Goal: Transaction & Acquisition: Download file/media

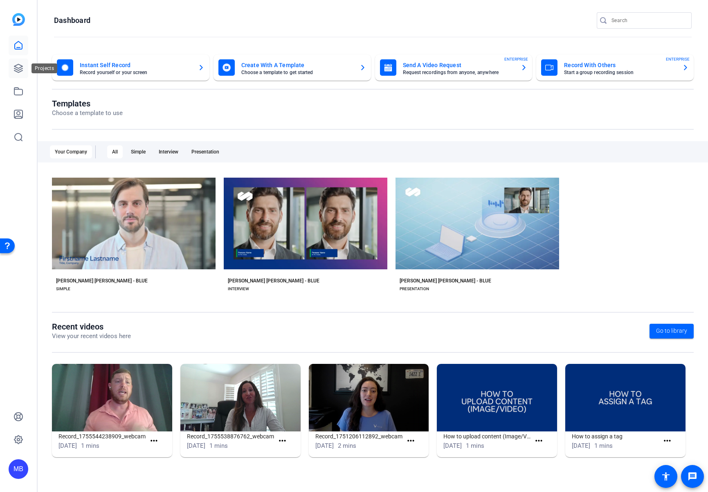
click at [19, 68] on icon at bounding box center [18, 68] width 10 height 10
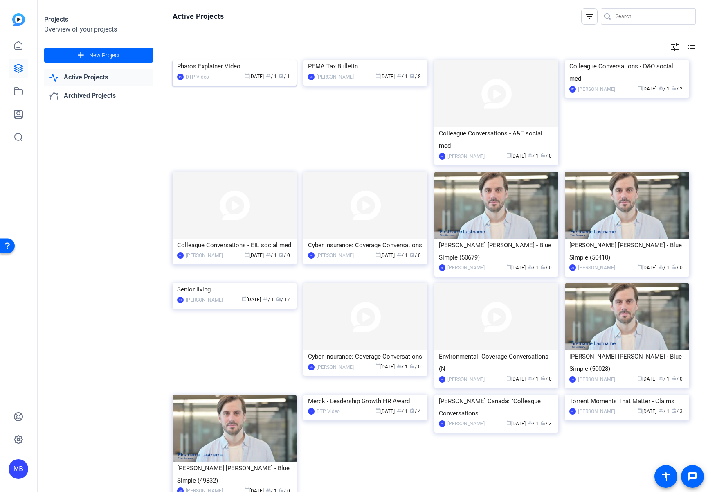
click at [203, 60] on img at bounding box center [235, 60] width 124 height 0
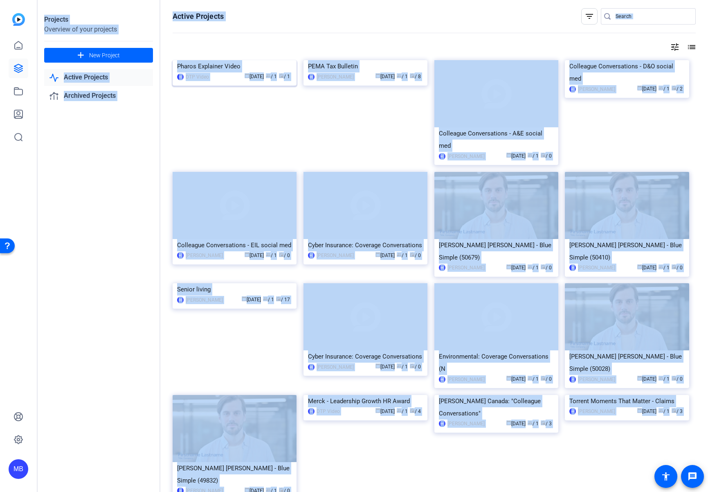
click at [203, 100] on div "Projects Overview of your projects add New Project Active Projects Archived Pro…" at bounding box center [373, 246] width 670 height 492
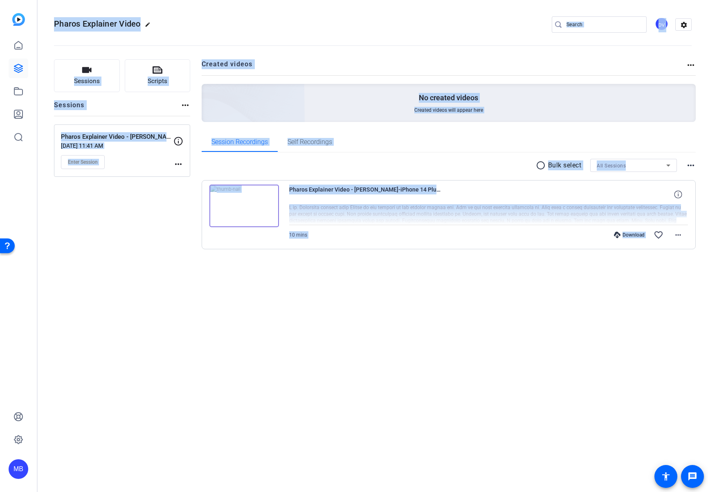
click at [303, 237] on span "10 mins" at bounding box center [298, 235] width 18 height 6
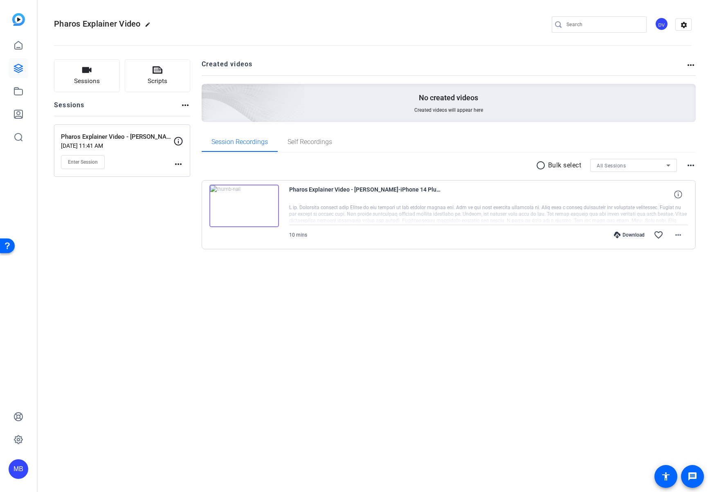
click at [385, 212] on div at bounding box center [488, 214] width 399 height 20
drag, startPoint x: 355, startPoint y: 189, endPoint x: 410, endPoint y: 186, distance: 54.9
click at [410, 186] on span "Pharos Explainer Video - [PERSON_NAME]-iPhone 14 Plus-2025-09-09-09-41-44-174-0" at bounding box center [364, 194] width 151 height 20
copy span "[PERSON_NAME]"
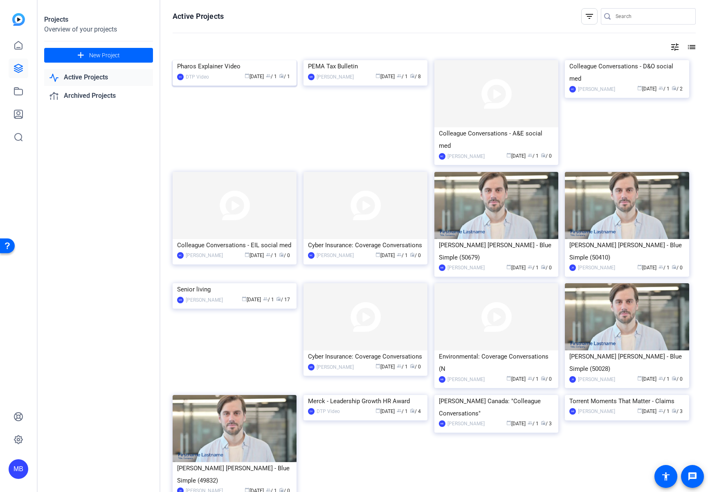
click at [212, 72] on div "Pharos Explainer Video" at bounding box center [234, 66] width 115 height 12
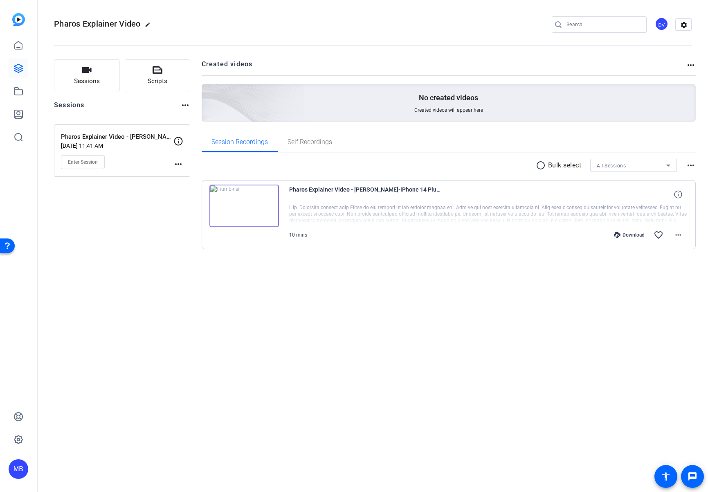
drag, startPoint x: 599, startPoint y: 202, endPoint x: 604, endPoint y: 201, distance: 5.2
click at [599, 202] on div "Pharos Explainer Video - [PERSON_NAME]-iPhone 14 Plus-2025-09-09-09-41-44-174-0" at bounding box center [488, 194] width 399 height 20
click at [679, 194] on icon at bounding box center [678, 194] width 8 height 8
drag, startPoint x: 517, startPoint y: 202, endPoint x: 323, endPoint y: 204, distance: 194.3
click at [515, 202] on div "Pharos Explainer Video - [PERSON_NAME]-iPhone 14 Plus-2025-09-09-09-41-44-174-0…" at bounding box center [488, 194] width 399 height 20
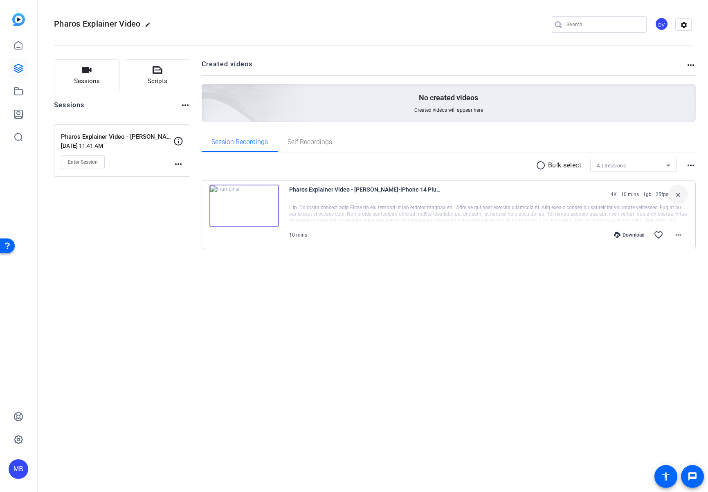
click at [293, 231] on div "10 mins" at bounding box center [298, 234] width 18 height 7
click at [297, 236] on span "10 mins" at bounding box center [298, 235] width 18 height 6
click at [325, 198] on span "Pharos Explainer Video - [PERSON_NAME]-iPhone 14 Plus-2025-09-09-09-41-44-174-0" at bounding box center [364, 194] width 151 height 20
click at [263, 194] on img at bounding box center [244, 205] width 70 height 43
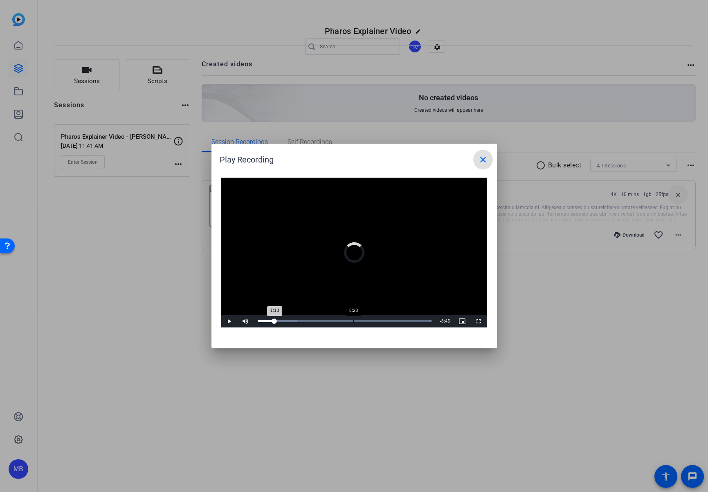
drag, startPoint x: 274, startPoint y: 320, endPoint x: 388, endPoint y: 316, distance: 114.2
click at [376, 317] on div "Loaded : 100.00% 5:28 1:13" at bounding box center [345, 321] width 182 height 12
drag, startPoint x: 407, startPoint y: 321, endPoint x: 411, endPoint y: 321, distance: 4.2
click at [410, 321] on div "Loaded : 100.00% 8:24 8:15" at bounding box center [345, 321] width 182 height 12
click at [484, 160] on mat-icon "close" at bounding box center [483, 160] width 10 height 10
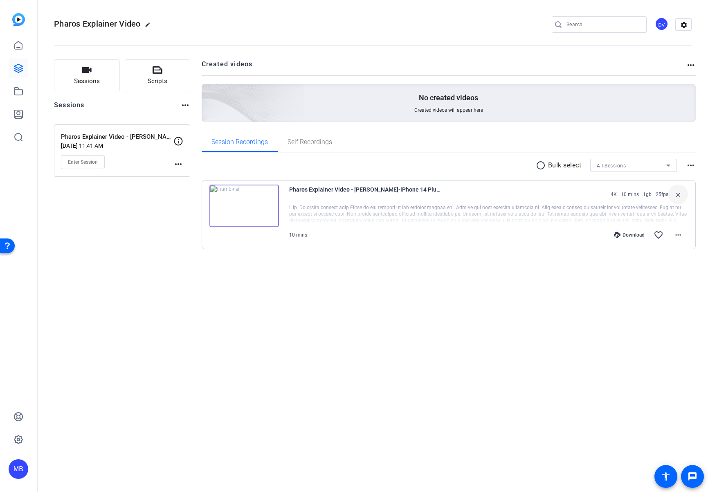
click at [429, 289] on div "Pharos Explainer Video edit DV settings Sessions Scripts Sessions more_horiz Ph…" at bounding box center [373, 246] width 670 height 492
click at [182, 142] on icon at bounding box center [178, 141] width 10 height 10
click at [176, 141] on icon at bounding box center [178, 141] width 10 height 10
click at [178, 142] on icon at bounding box center [178, 141] width 9 height 9
click at [128, 140] on p "Pharos Explainer Video - [PERSON_NAME]" at bounding box center [117, 136] width 112 height 9
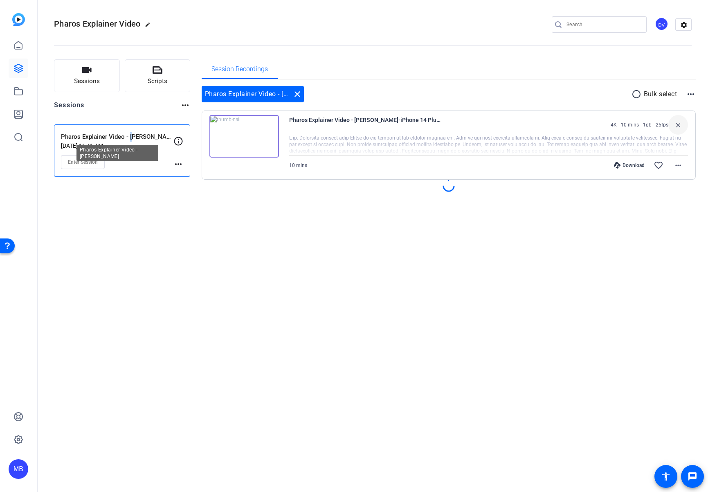
click at [128, 140] on p "Pharos Explainer Video - [PERSON_NAME]" at bounding box center [117, 136] width 112 height 9
click at [111, 136] on p "Pharos Explainer Video - [PERSON_NAME]" at bounding box center [117, 136] width 112 height 9
click at [166, 160] on div "Enter Session" at bounding box center [117, 162] width 112 height 14
click at [177, 164] on mat-icon "more_horiz" at bounding box center [178, 164] width 10 height 10
click at [183, 172] on span "Edit Session" at bounding box center [198, 176] width 37 height 10
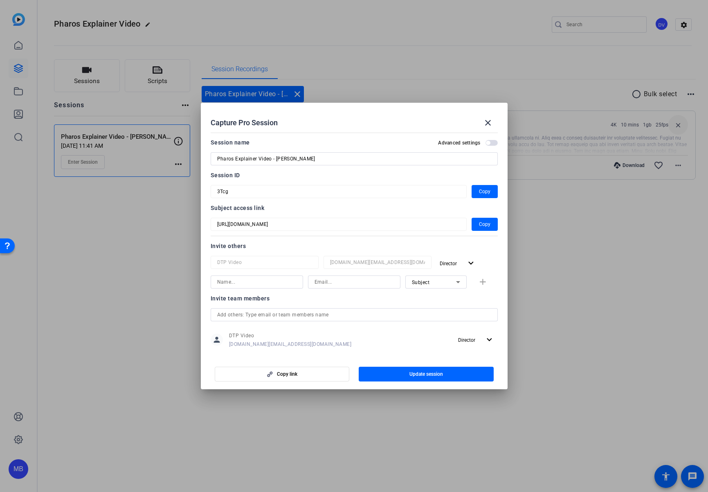
scroll to position [11, 0]
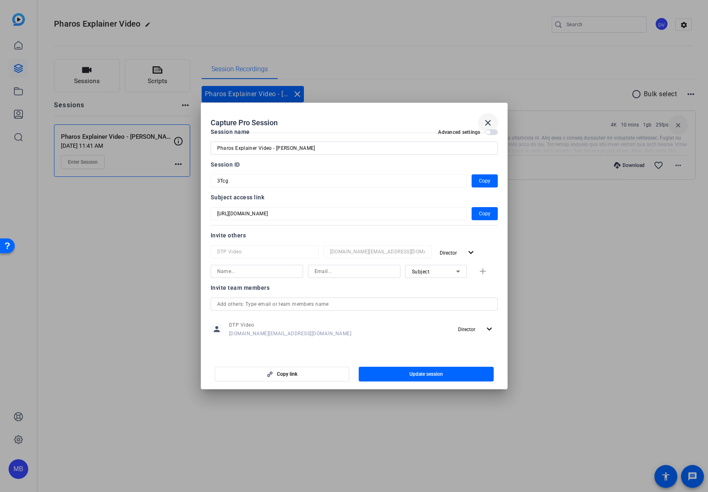
click at [489, 118] on mat-icon "close" at bounding box center [488, 123] width 10 height 10
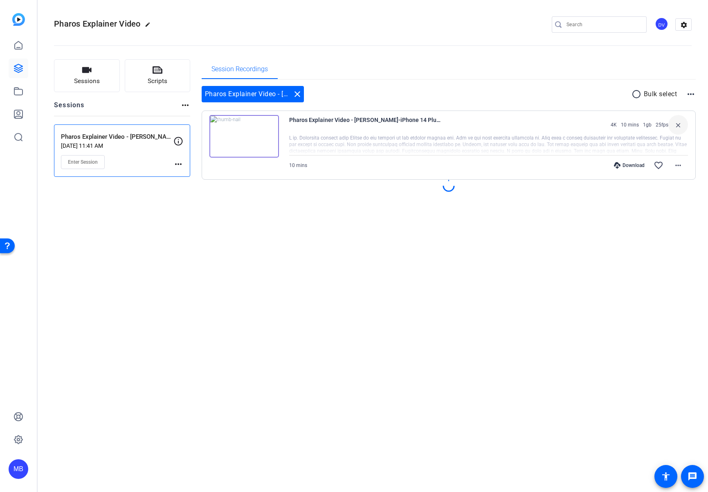
click at [410, 76] on div "Session Recordings" at bounding box center [449, 69] width 495 height 20
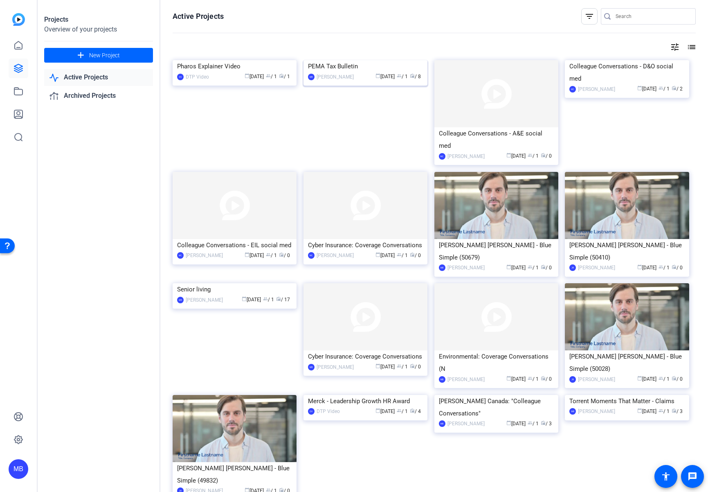
click at [344, 60] on img at bounding box center [365, 60] width 124 height 0
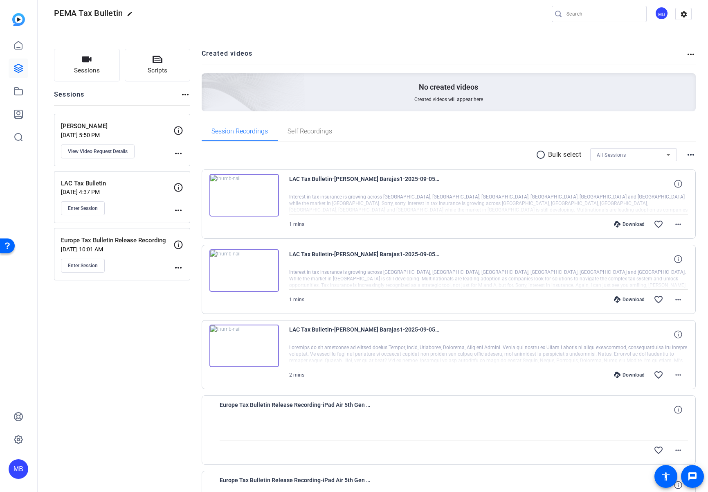
scroll to position [164, 0]
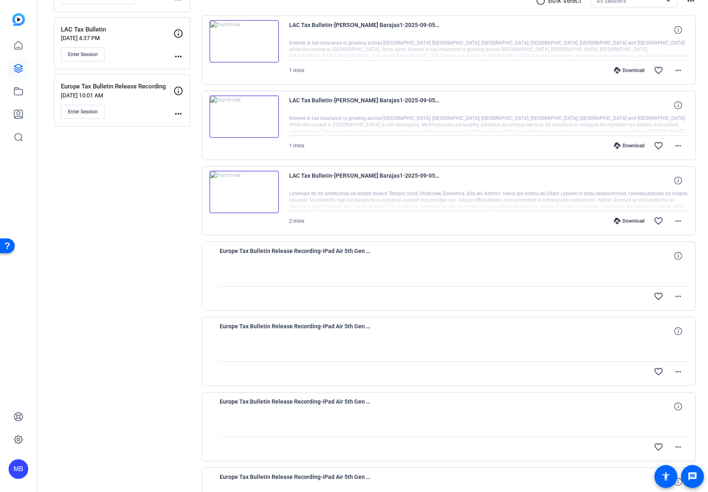
click at [629, 216] on div "Download favorite_border more_horiz" at bounding box center [548, 221] width 279 height 20
click at [628, 220] on div "Download" at bounding box center [629, 221] width 39 height 7
click at [509, 202] on div at bounding box center [488, 200] width 399 height 20
click at [580, 198] on div at bounding box center [488, 200] width 399 height 20
click at [219, 188] on img at bounding box center [244, 192] width 70 height 43
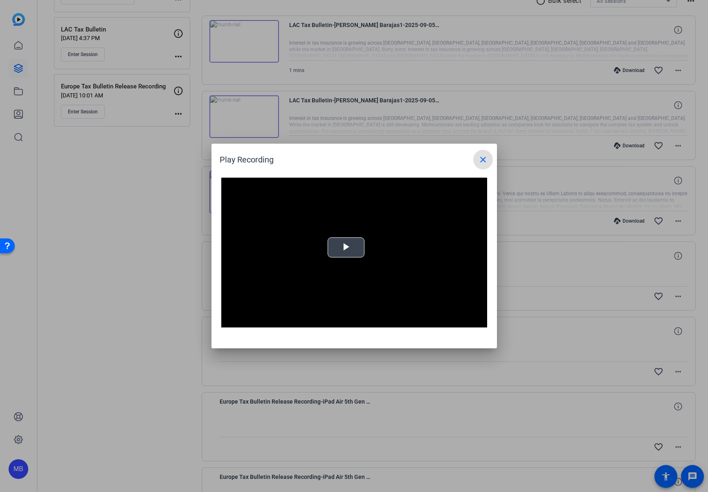
click at [353, 239] on video "Video Player" at bounding box center [354, 253] width 266 height 150
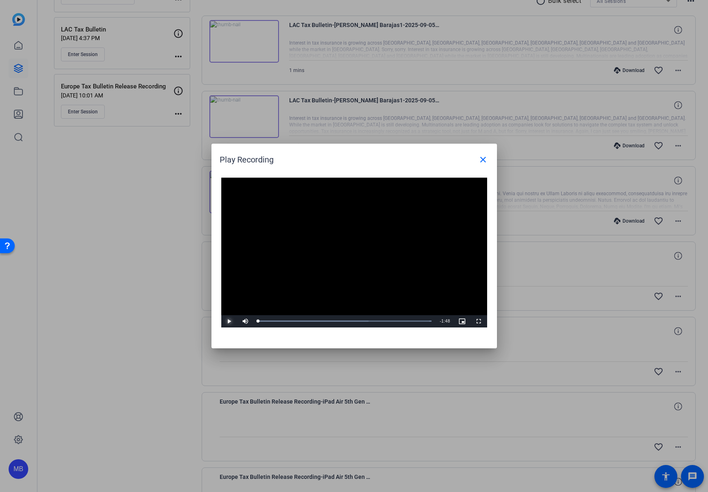
click at [227, 321] on span "Video Player" at bounding box center [229, 321] width 16 height 0
drag, startPoint x: 361, startPoint y: 318, endPoint x: 367, endPoint y: 319, distance: 6.6
click at [361, 318] on div "Loaded : 100.00% 1:04 0:02" at bounding box center [345, 321] width 182 height 12
drag, startPoint x: 407, startPoint y: 320, endPoint x: 430, endPoint y: 322, distance: 23.4
click at [407, 320] on div "Loaded : 100.00% 1:33 1:32" at bounding box center [345, 321] width 174 height 2
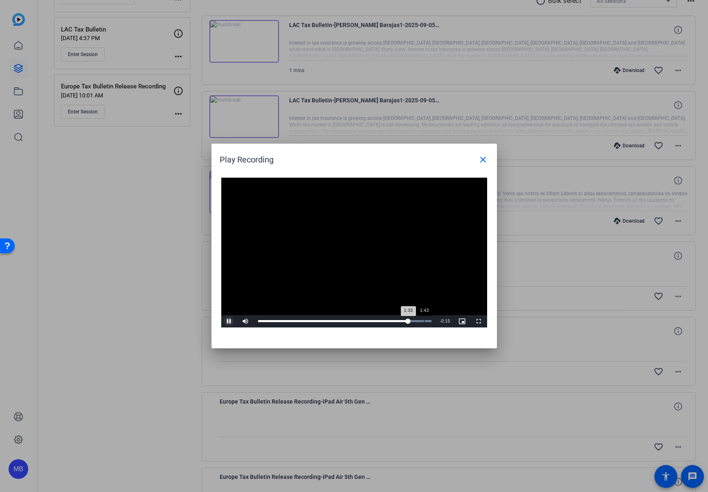
click at [424, 322] on div "Loaded : 100.00% 1:43 1:33" at bounding box center [345, 321] width 182 height 12
drag, startPoint x: 260, startPoint y: 320, endPoint x: 287, endPoint y: 320, distance: 27.0
click at [260, 320] on div "0:01" at bounding box center [259, 321] width 2 height 2
drag, startPoint x: 270, startPoint y: 317, endPoint x: 276, endPoint y: 317, distance: 5.7
click at [276, 317] on div "Loaded : 100.00% 0:11 0:10" at bounding box center [345, 321] width 182 height 12
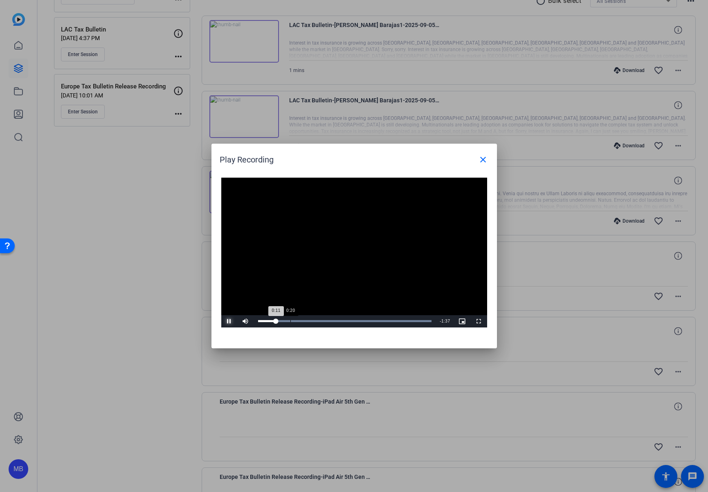
drag, startPoint x: 297, startPoint y: 319, endPoint x: 305, endPoint y: 319, distance: 7.4
click at [302, 319] on div "Loaded : 100.00% 0:20 0:11" at bounding box center [345, 321] width 182 height 12
click at [483, 157] on mat-icon "close" at bounding box center [483, 160] width 10 height 10
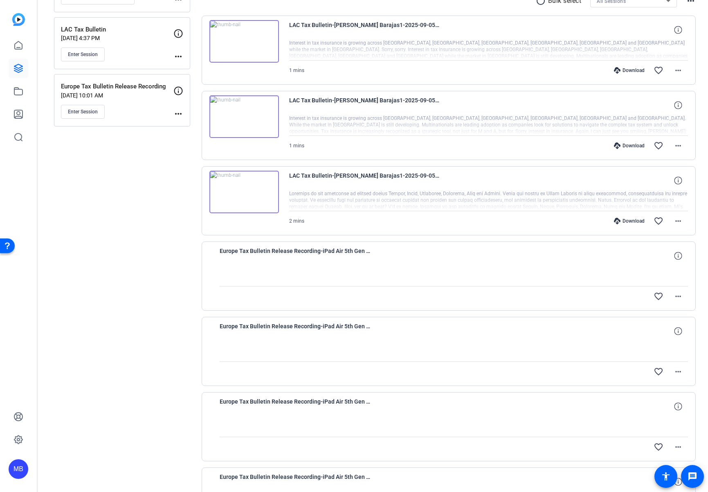
click at [617, 221] on div "Download" at bounding box center [629, 221] width 39 height 7
click at [678, 221] on mat-icon "more_horiz" at bounding box center [678, 221] width 10 height 10
click at [650, 255] on span "Download MP4" at bounding box center [652, 259] width 49 height 10
